Goal: Transaction & Acquisition: Purchase product/service

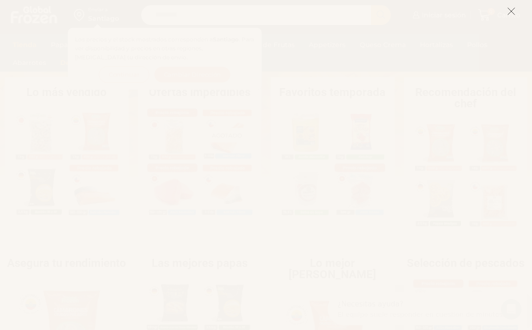
scroll to position [198, 0]
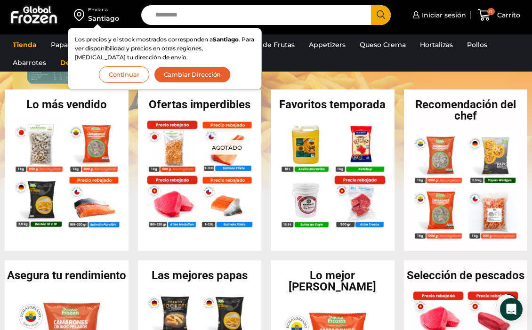
scroll to position [194, 0]
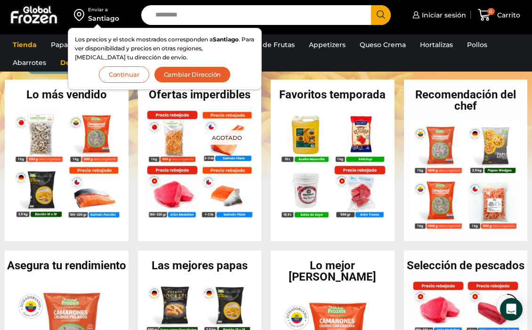
click at [135, 72] on button "Continuar" at bounding box center [124, 74] width 50 height 16
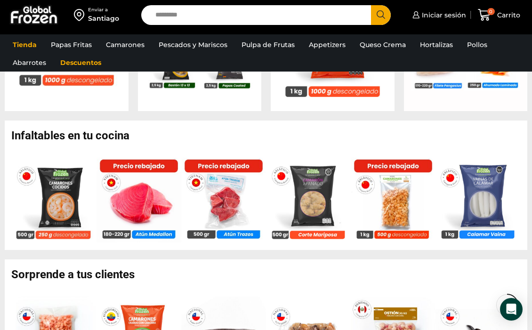
scroll to position [506, 0]
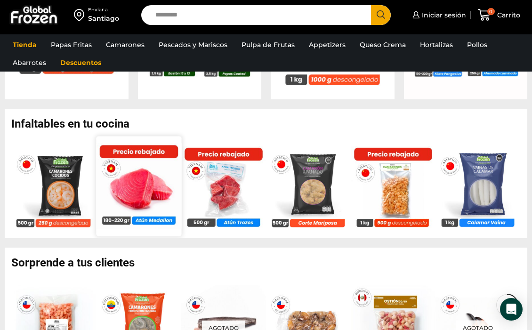
click at [131, 187] on img at bounding box center [138, 185] width 85 height 85
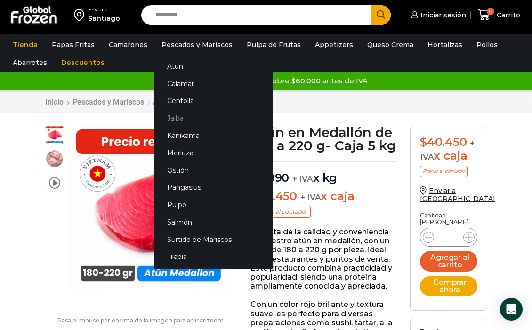
click at [174, 118] on link "Jaiba" at bounding box center [213, 118] width 119 height 17
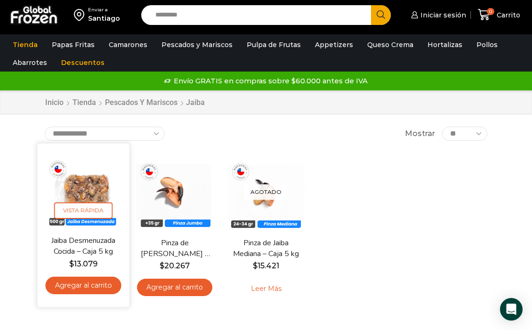
click at [91, 283] on link "Agregar al carrito" at bounding box center [83, 285] width 76 height 17
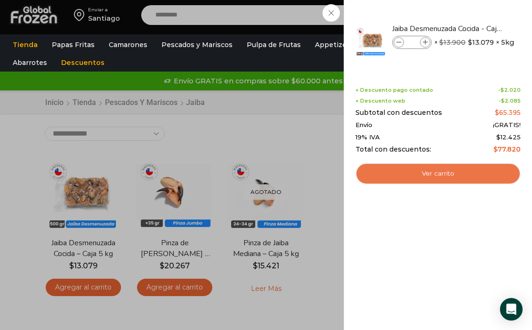
click at [452, 175] on link "Ver carrito" at bounding box center [437, 174] width 165 height 22
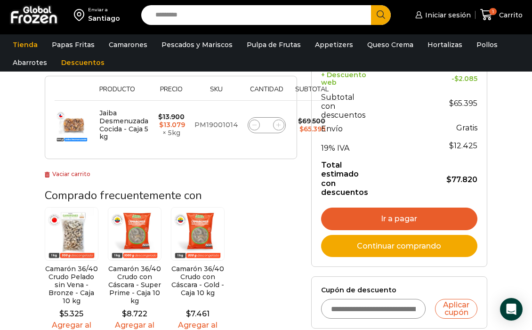
scroll to position [169, 0]
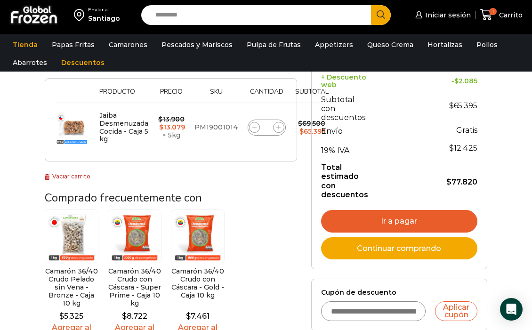
click at [408, 246] on link "Continuar comprando" at bounding box center [399, 248] width 156 height 23
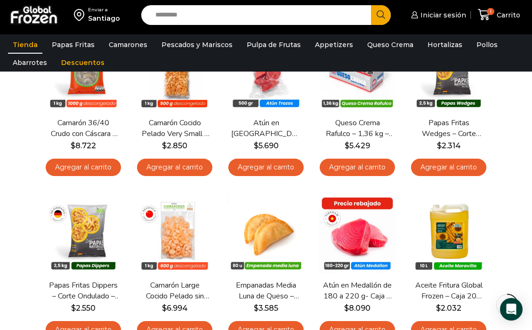
scroll to position [462, 0]
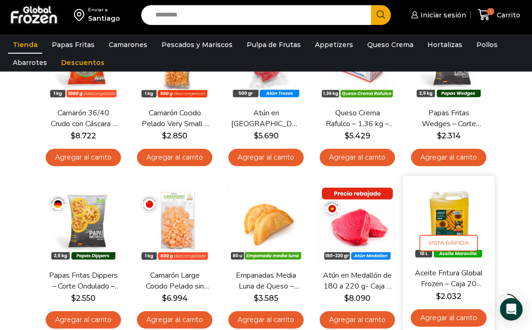
click at [446, 221] on img at bounding box center [448, 222] width 78 height 78
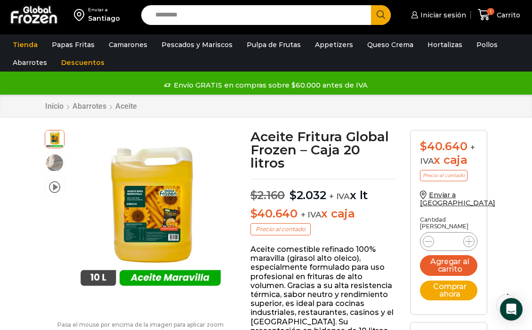
scroll to position [33, 0]
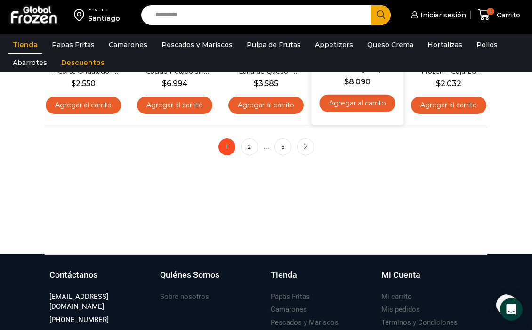
scroll to position [725, 0]
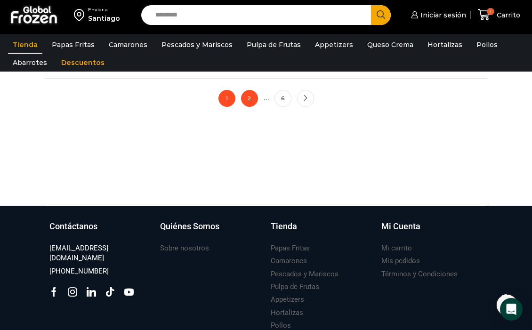
click at [251, 101] on link "2" at bounding box center [249, 98] width 17 height 17
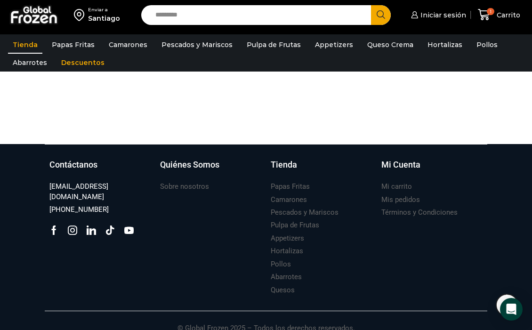
scroll to position [566, 0]
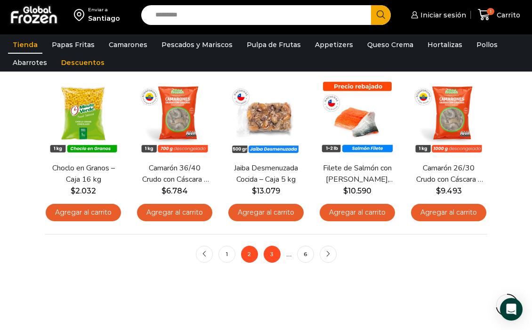
click at [271, 253] on link "3" at bounding box center [271, 254] width 17 height 17
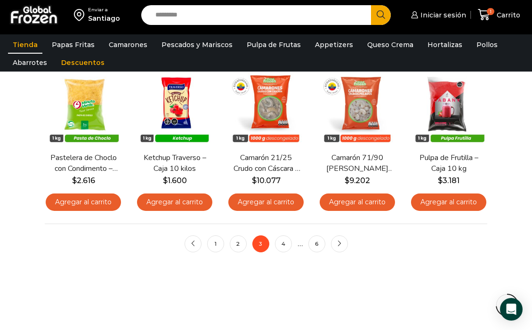
scroll to position [582, 0]
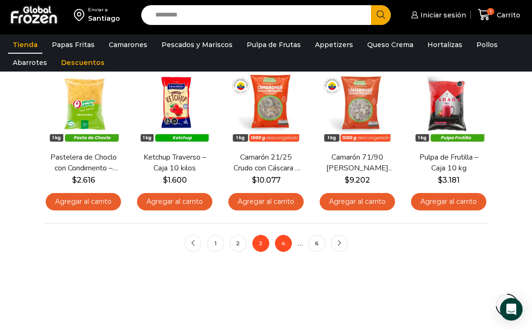
click at [282, 248] on link "4" at bounding box center [283, 243] width 17 height 17
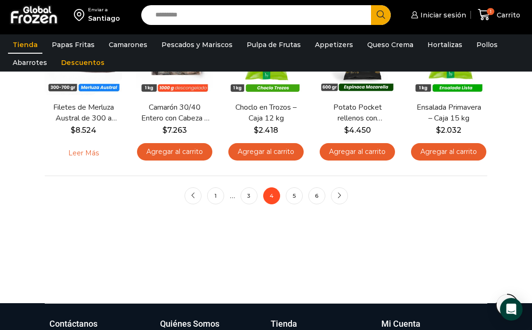
scroll to position [627, 0]
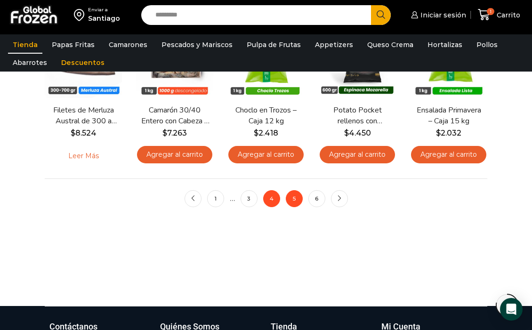
click at [294, 202] on link "5" at bounding box center [294, 198] width 17 height 17
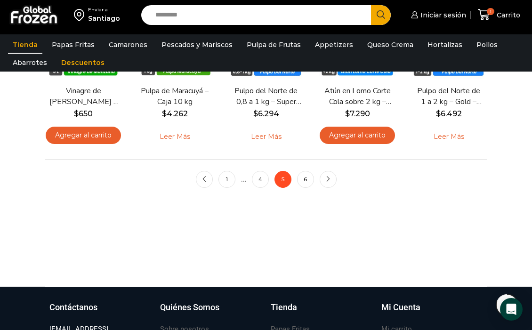
scroll to position [656, 0]
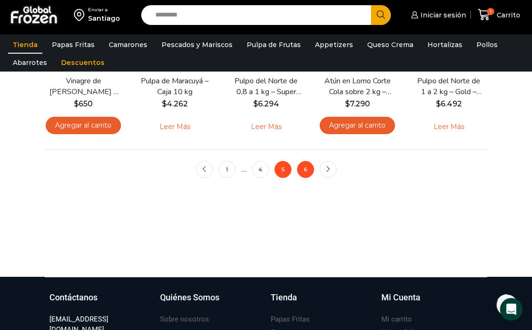
click at [306, 170] on link "6" at bounding box center [305, 169] width 17 height 17
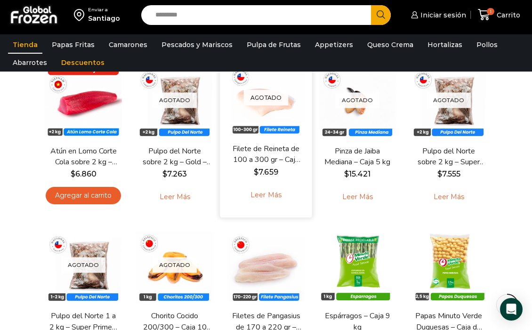
scroll to position [239, 0]
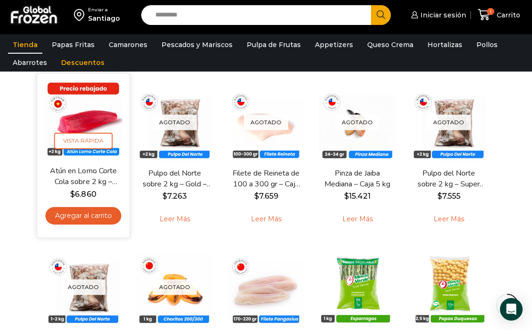
click at [88, 120] on img at bounding box center [83, 120] width 78 height 78
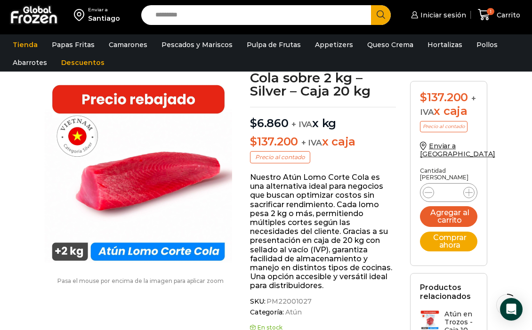
scroll to position [81, 0]
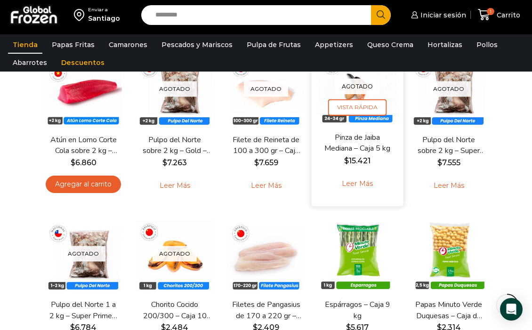
scroll to position [212, 0]
